Goal: Transaction & Acquisition: Purchase product/service

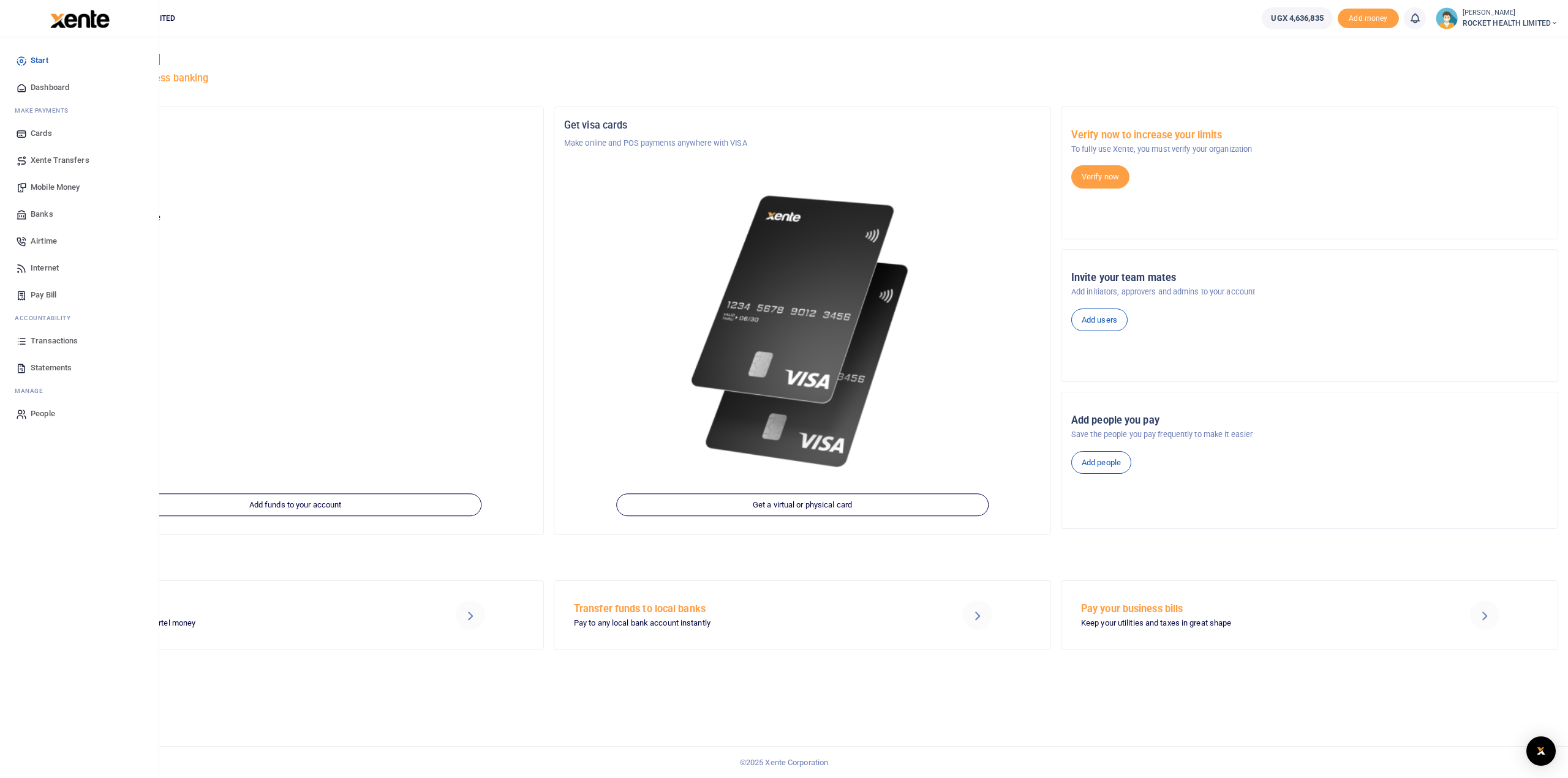
click at [53, 344] on span "Transactions" at bounding box center [54, 341] width 47 height 12
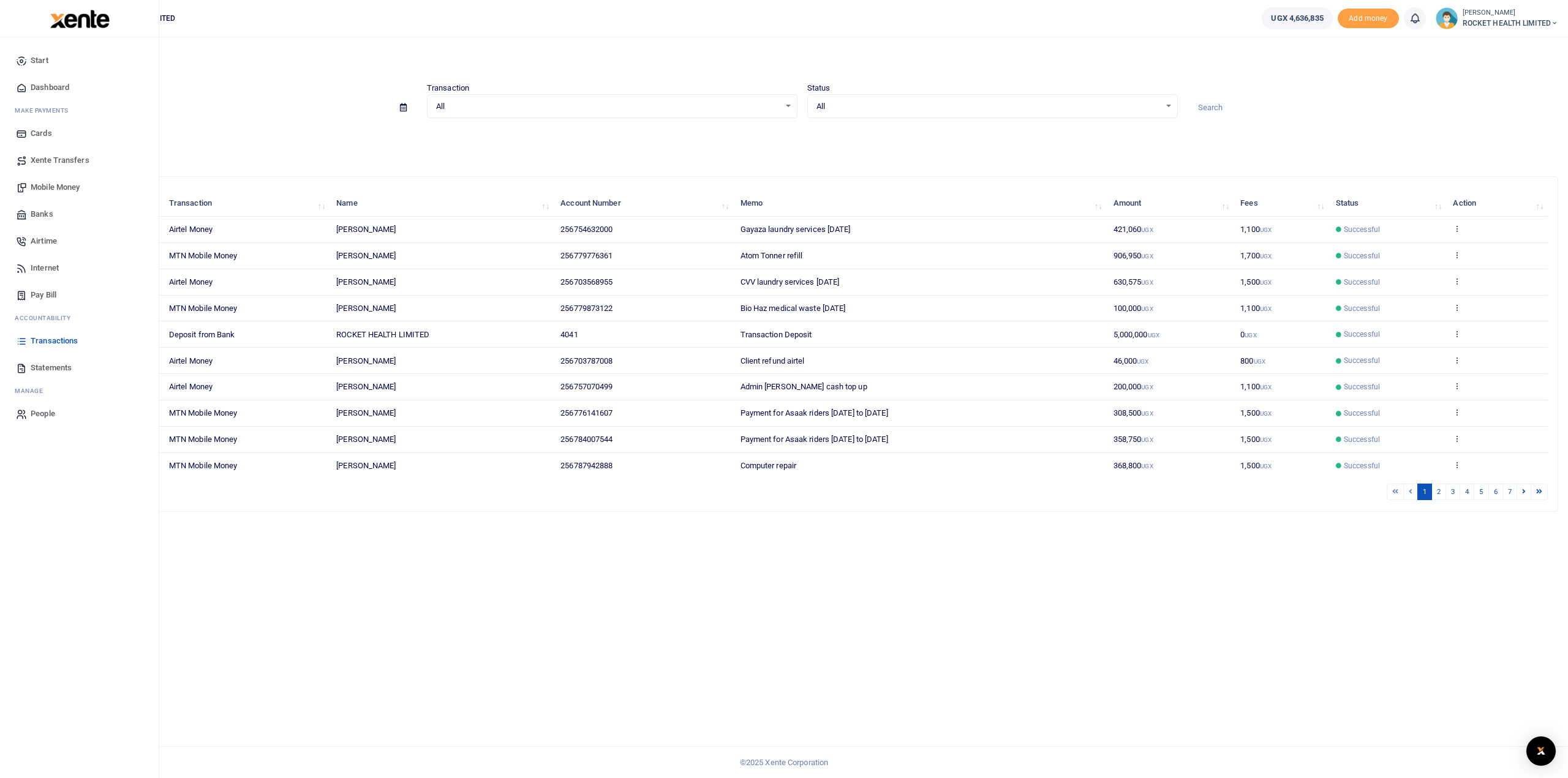
click at [60, 188] on span "Mobile Money" at bounding box center [55, 187] width 49 height 12
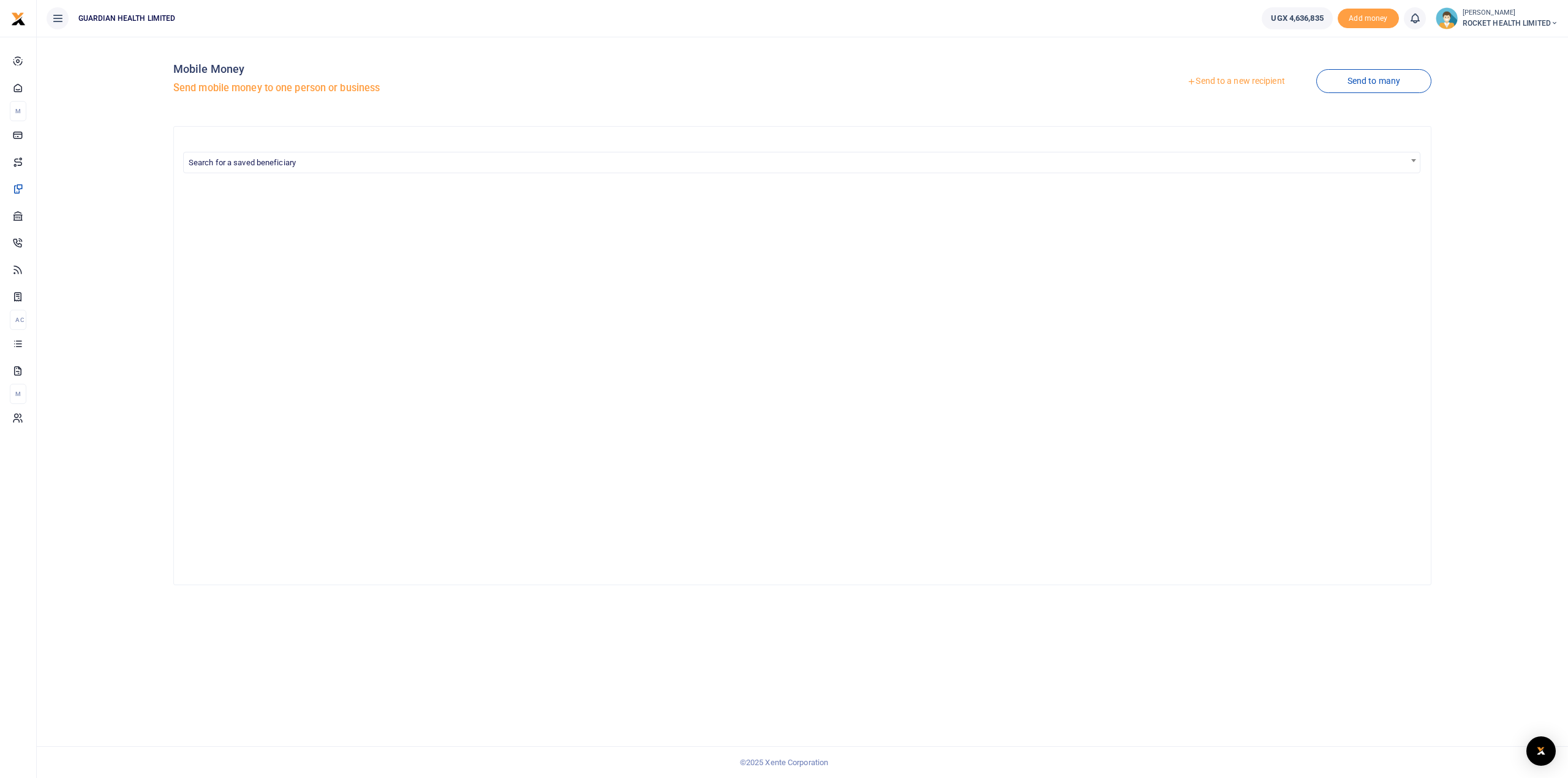
click at [1251, 76] on link "Send to a new recipient" at bounding box center [1235, 81] width 159 height 22
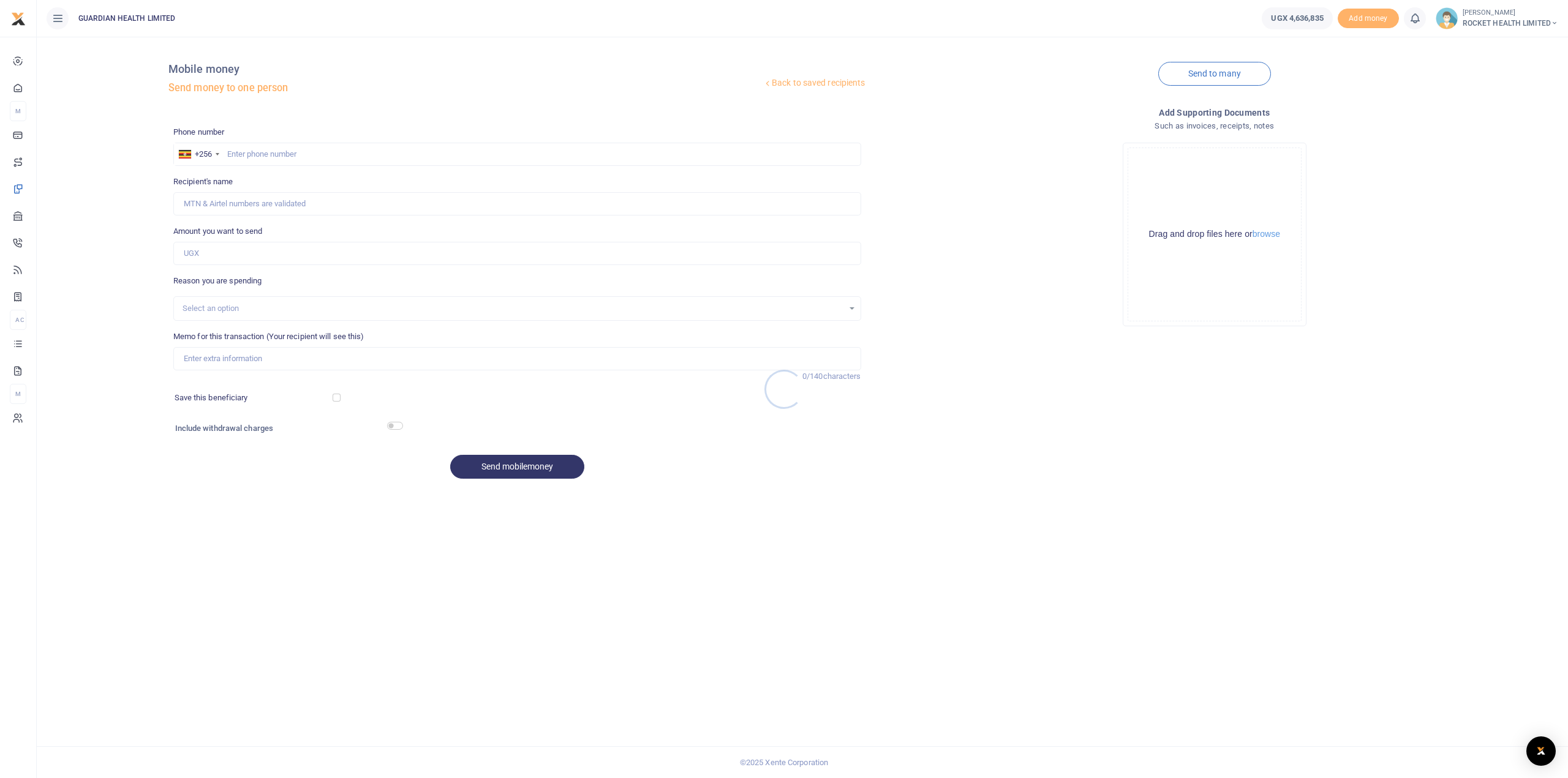
click at [270, 153] on div at bounding box center [784, 389] width 1568 height 778
click at [264, 155] on input "text" at bounding box center [517, 154] width 688 height 23
type input "706686277"
type input "Uthman Kizito"
type input "706686277"
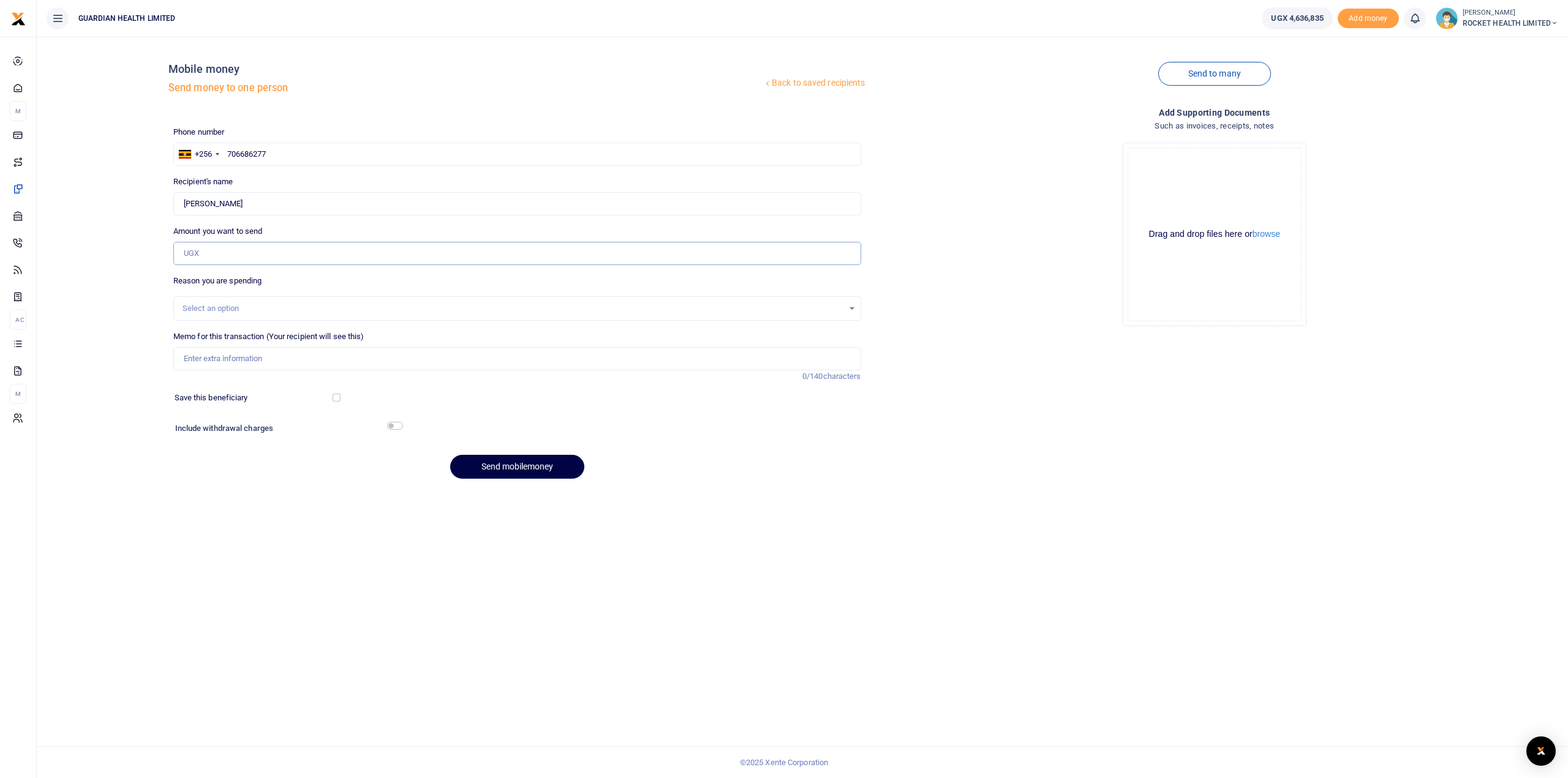
click at [214, 250] on input "Amount you want to send" at bounding box center [517, 253] width 688 height 23
type input "110,000"
click at [210, 300] on div "Select an option" at bounding box center [517, 309] width 688 height 25
click at [207, 306] on div "Select an option" at bounding box center [513, 309] width 661 height 12
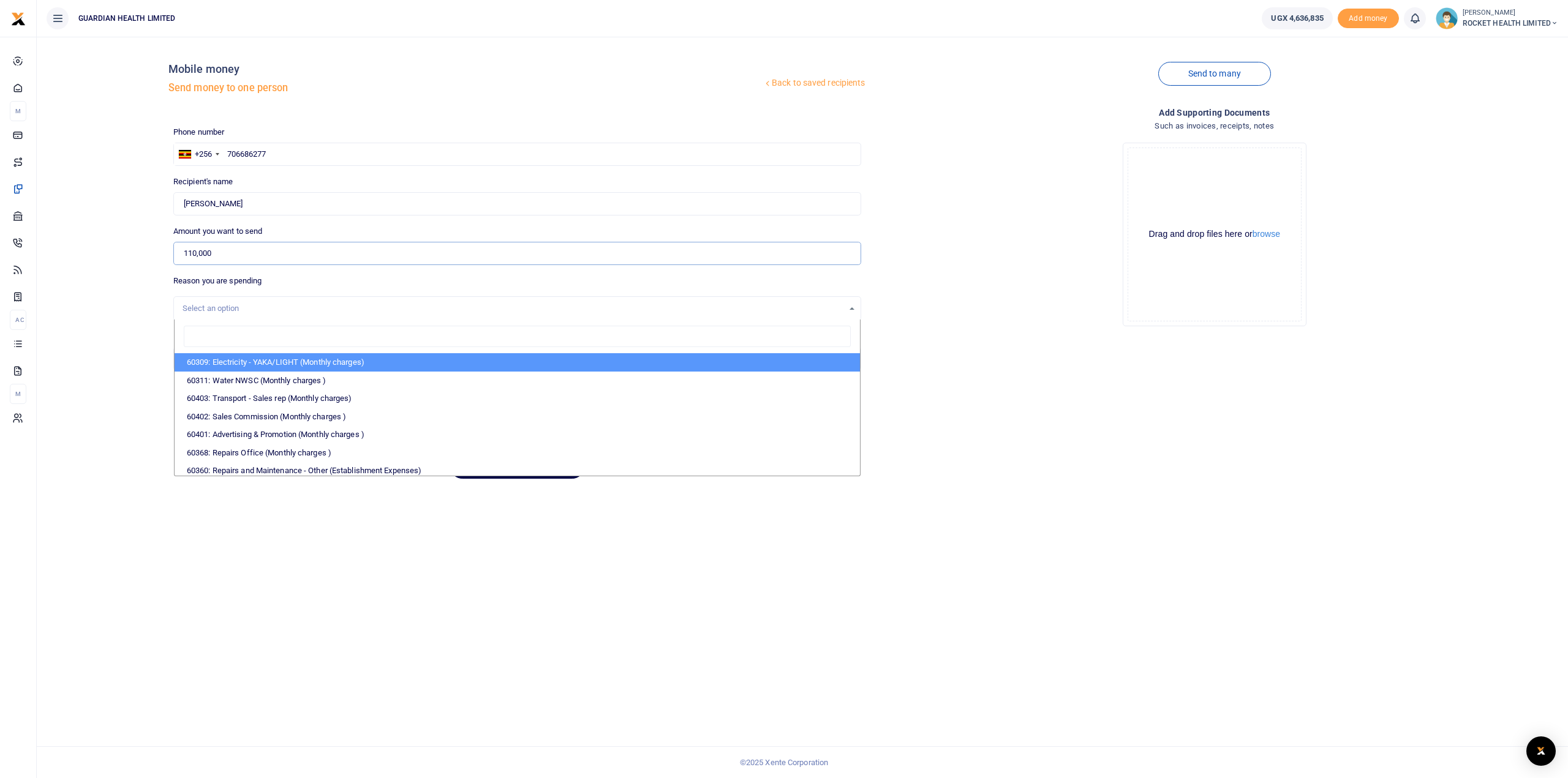
click at [223, 255] on input "110,000" at bounding box center [517, 253] width 688 height 23
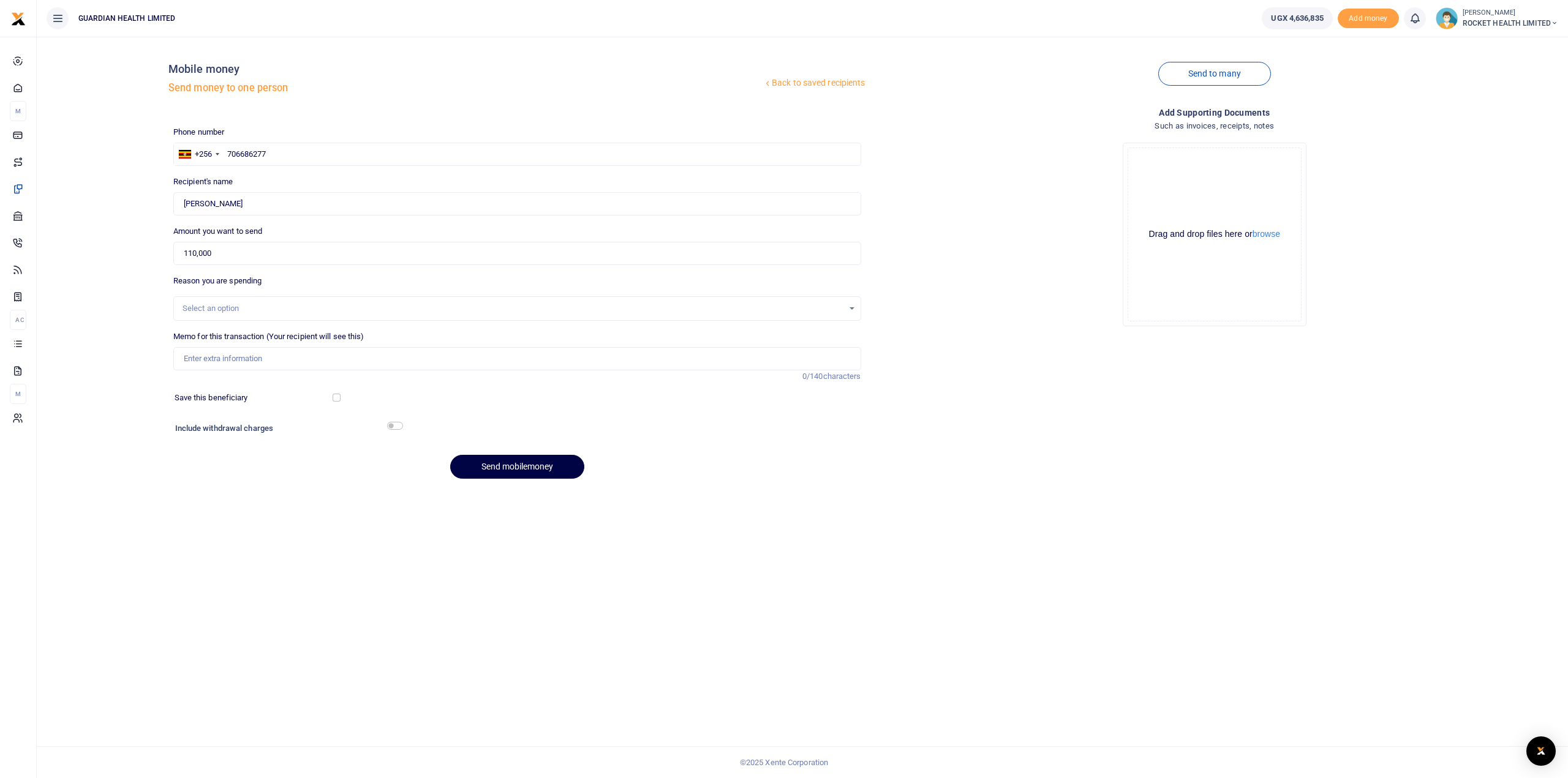
click at [199, 304] on div "Select an option" at bounding box center [513, 309] width 661 height 12
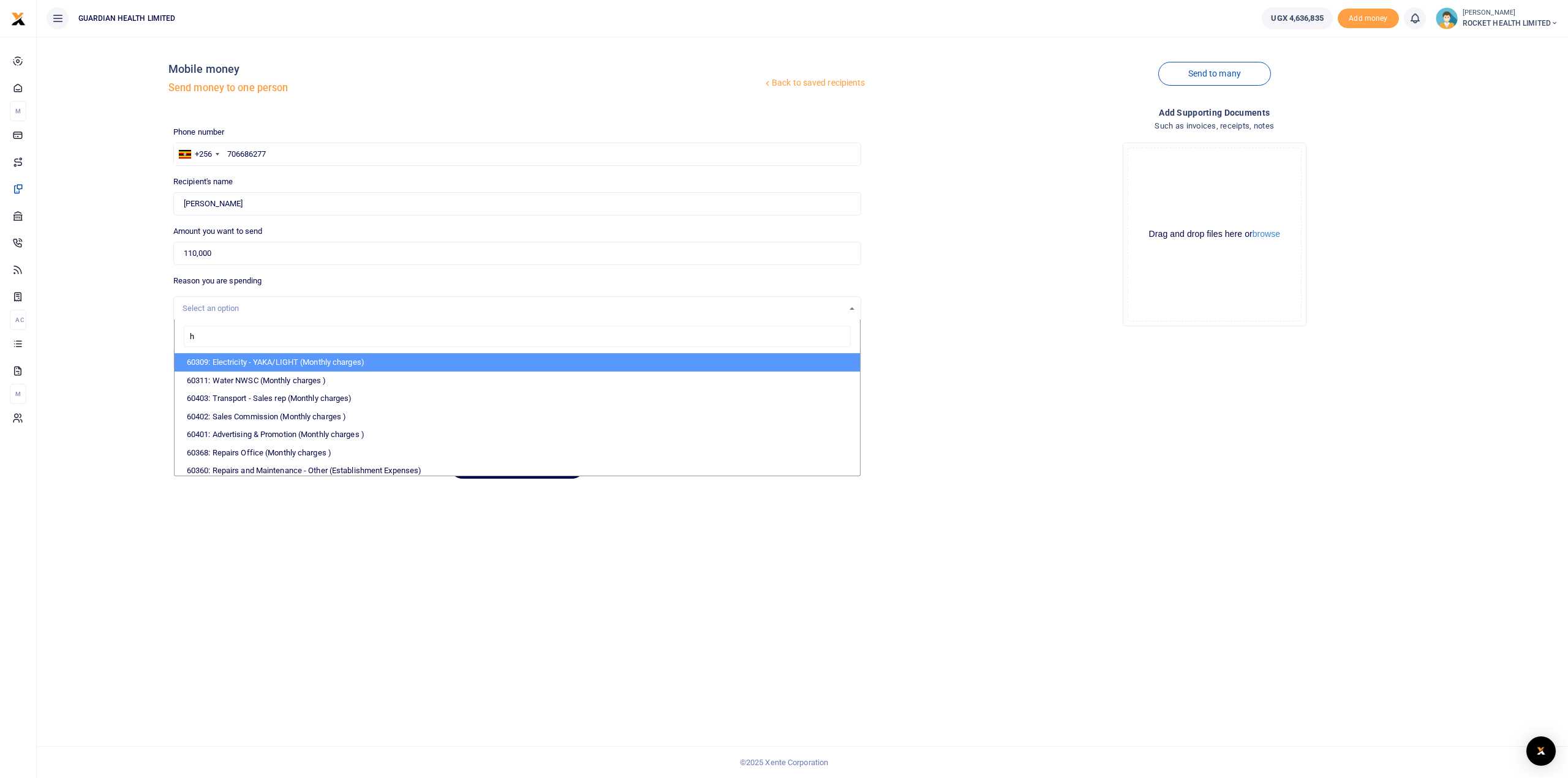
type input "hq"
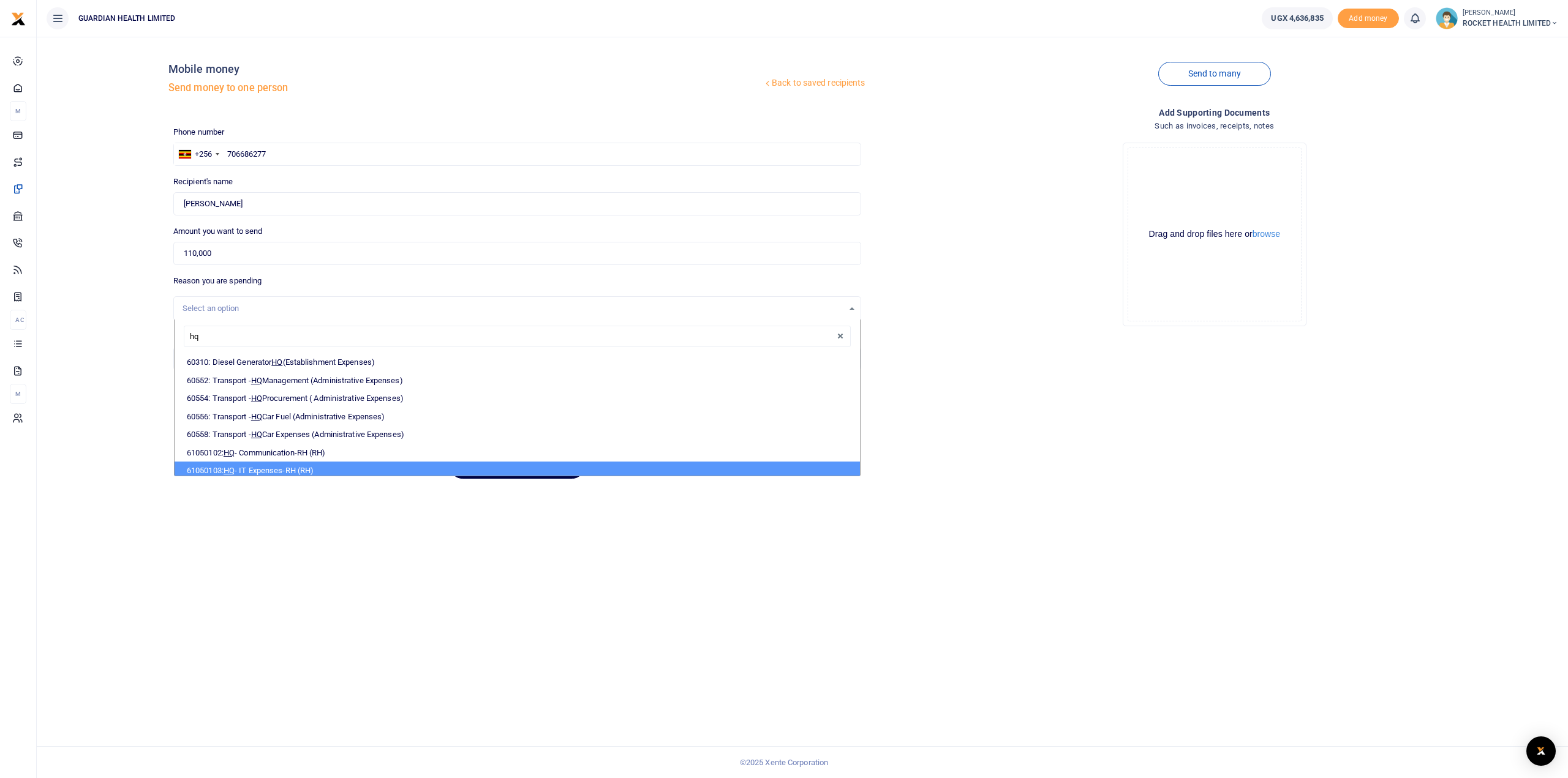
click at [299, 472] on li "61050103: HQ - IT Expenses-RH (RH)" at bounding box center [517, 471] width 685 height 18
select select "5444"
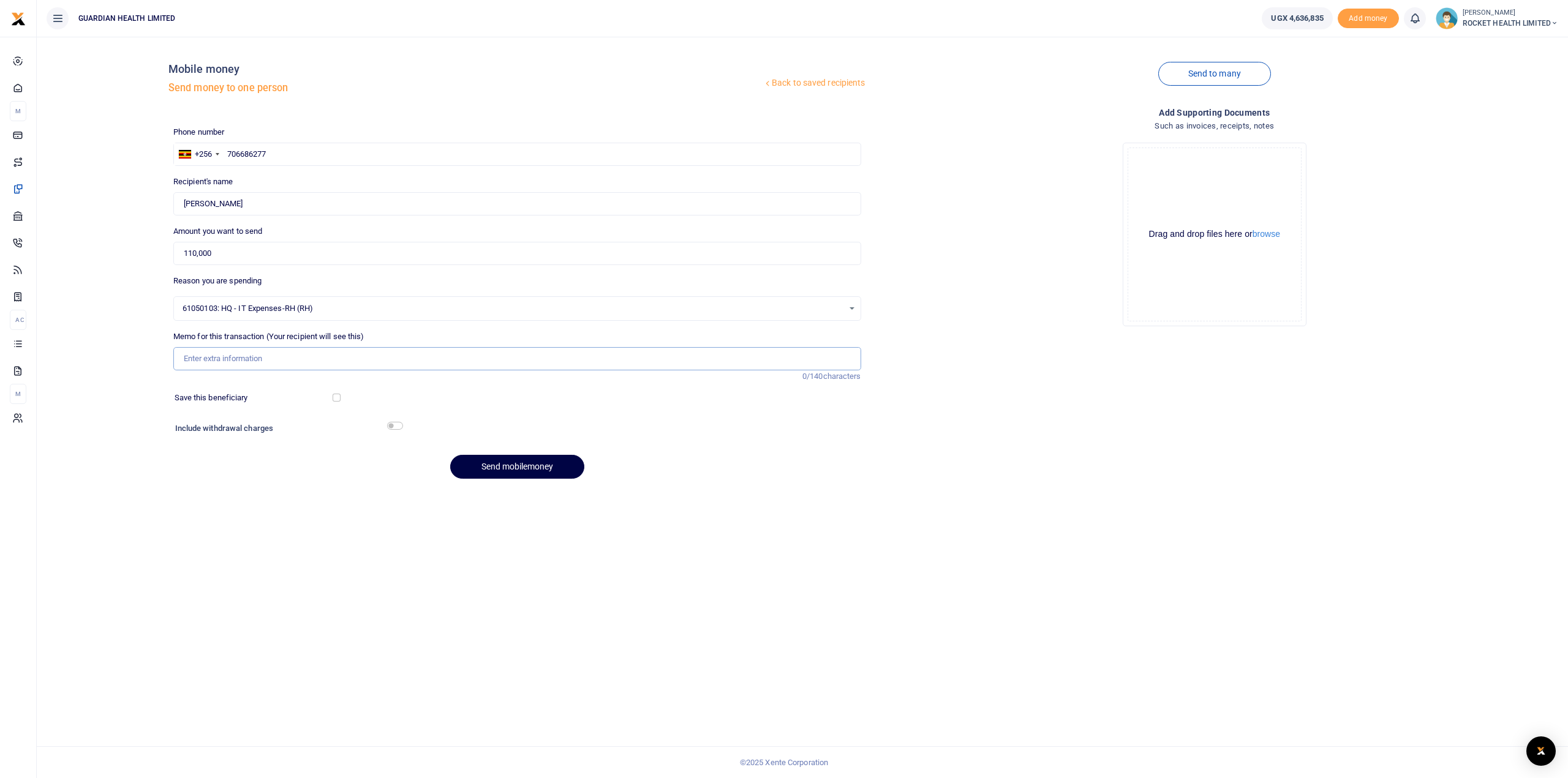
click at [210, 363] on input "Memo for this transaction (Your recipient will see this)" at bounding box center [517, 359] width 688 height 23
type input "Payment for rocket health domain"
click at [398, 427] on input "checkbox" at bounding box center [395, 426] width 16 height 8
checkbox input "true"
click at [513, 502] on button "Send mobilemoney" at bounding box center [517, 500] width 134 height 24
